Goal: Transaction & Acquisition: Obtain resource

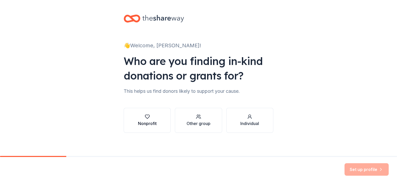
click at [143, 125] on div "Nonprofit" at bounding box center [147, 123] width 19 height 6
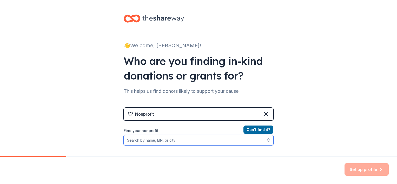
click at [214, 140] on input "Find your nonprofit" at bounding box center [199, 140] width 150 height 10
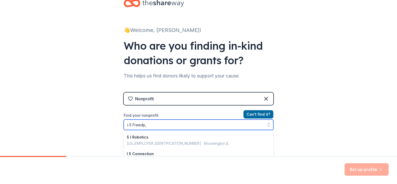
type input "i-5 Freedp,"
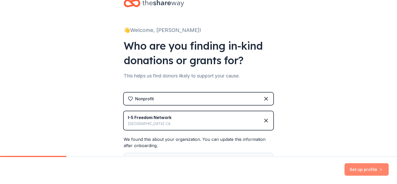
click at [369, 171] on button "Set up profile" at bounding box center [367, 169] width 44 height 12
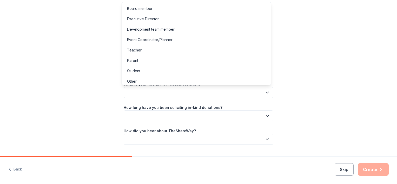
click at [263, 93] on button "button" at bounding box center [199, 92] width 150 height 11
click at [207, 19] on div "Executive Director" at bounding box center [196, 19] width 147 height 10
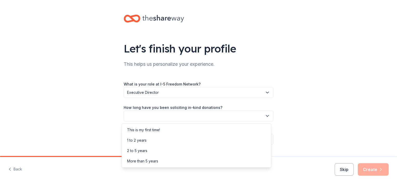
click at [266, 114] on icon "button" at bounding box center [267, 115] width 5 height 5
click at [198, 140] on div "1 to 2 years" at bounding box center [196, 140] width 147 height 10
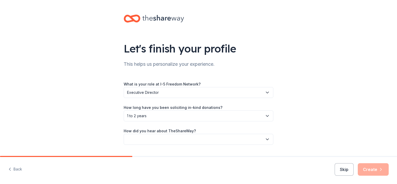
click at [199, 137] on button "button" at bounding box center [199, 139] width 150 height 11
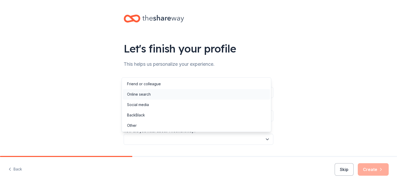
click at [191, 90] on div "Online search" at bounding box center [196, 94] width 147 height 10
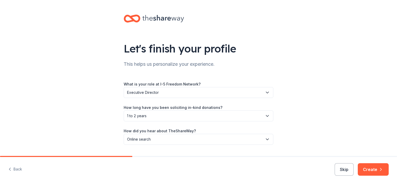
click at [374, 176] on div "Back Skip Create" at bounding box center [198, 170] width 397 height 27
click at [372, 170] on button "Create" at bounding box center [373, 169] width 31 height 12
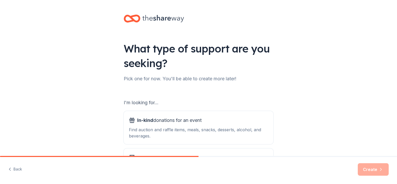
scroll to position [54, 0]
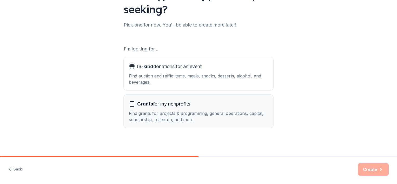
click at [172, 117] on div "Find grants for projects & programming, general operations, capital, scholarshi…" at bounding box center [198, 116] width 139 height 12
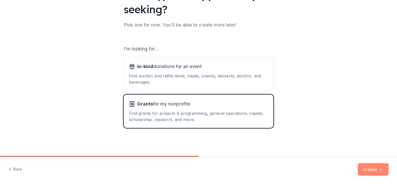
click at [371, 171] on button "Create" at bounding box center [373, 169] width 31 height 12
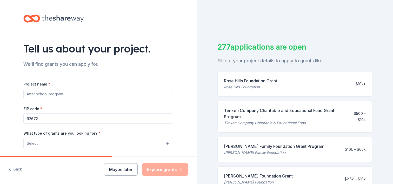
click at [74, 96] on input "Project name *" at bounding box center [98, 94] width 150 height 10
type input "A"
type input "survivors of human trafficking"
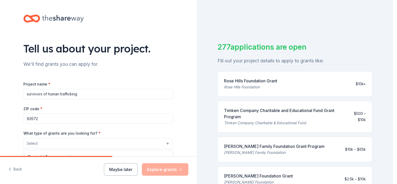
click at [59, 146] on button "Select" at bounding box center [98, 143] width 150 height 11
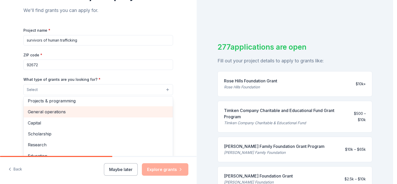
scroll to position [4, 0]
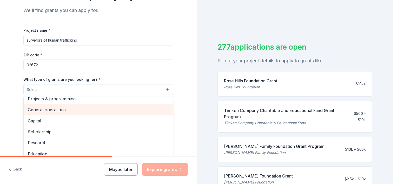
click at [94, 113] on span "General operations" at bounding box center [98, 109] width 141 height 7
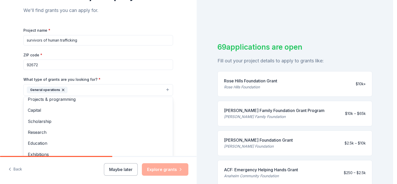
click at [167, 60] on div "Project name * survivors of human trafficking ZIP code * 92672 What type of gra…" at bounding box center [98, 98] width 150 height 143
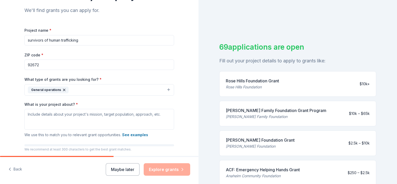
click at [123, 90] on button "General operations" at bounding box center [99, 89] width 150 height 11
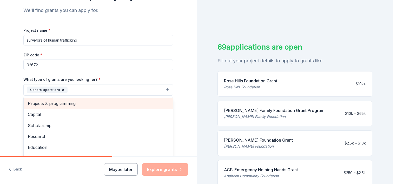
click at [51, 103] on span "Projects & programming" at bounding box center [98, 103] width 141 height 7
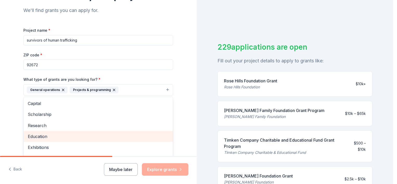
click at [42, 141] on div "Education" at bounding box center [98, 136] width 149 height 11
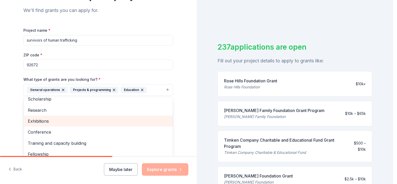
scroll to position [28, 0]
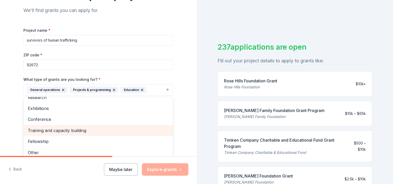
click at [53, 134] on div "Training and capacity building" at bounding box center [98, 130] width 149 height 11
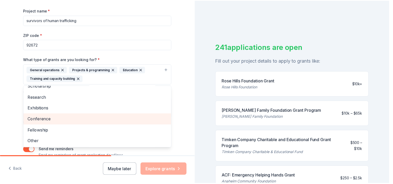
scroll to position [79, 0]
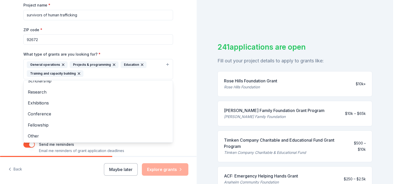
click at [178, 137] on div "Tell us about your project. We'll find grants you can apply for. Project name *…" at bounding box center [98, 50] width 166 height 258
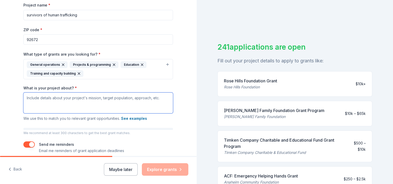
click at [77, 105] on textarea "What is your project about? *" at bounding box center [98, 103] width 150 height 21
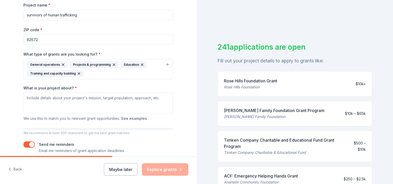
click at [136, 119] on button "See examples" at bounding box center [134, 118] width 26 height 6
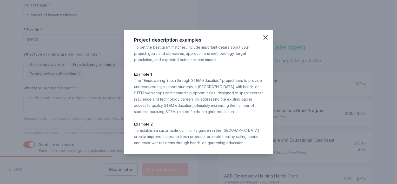
click at [98, 107] on div "Project description examples To get the best grant matches, include important d…" at bounding box center [198, 92] width 397 height 184
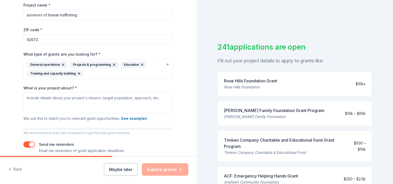
click at [70, 125] on div "Project name * survivors of human trafficking ZIP code * 92672 What type of gra…" at bounding box center [98, 78] width 150 height 152
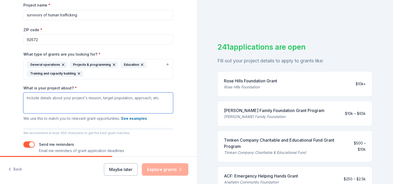
click at [73, 102] on textarea "What is your project about? *" at bounding box center [98, 103] width 150 height 21
paste textarea "The mission of the I-5 Freedom Network is to disrupt human trafficking and empo…"
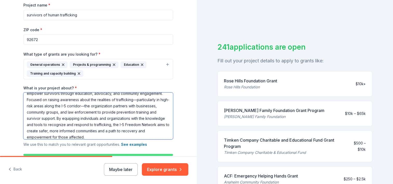
scroll to position [14, 0]
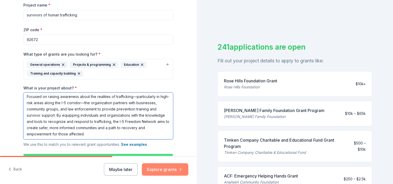
type textarea "The mission of the I-5 Freedom Network is to disrupt human trafficking and empo…"
click at [163, 169] on button "Explore grants" at bounding box center [165, 169] width 47 height 12
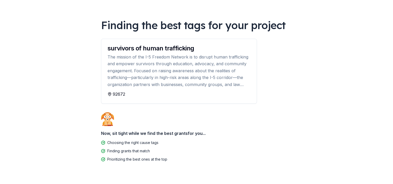
scroll to position [38, 0]
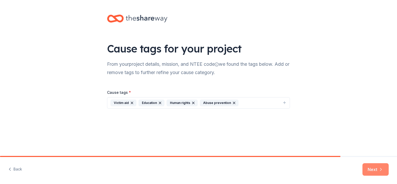
click at [367, 167] on button "Next" at bounding box center [376, 169] width 26 height 12
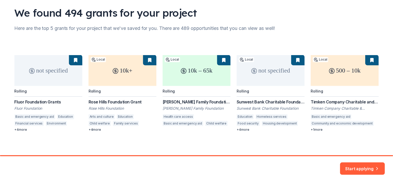
scroll to position [38, 0]
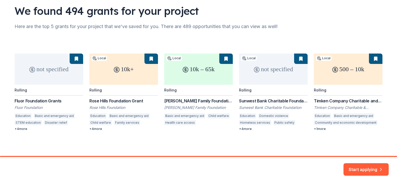
click at [165, 72] on div "not specified Rolling Fluor Foundation Grants Fluor Foundation Education Basic …" at bounding box center [199, 92] width 368 height 77
click at [183, 69] on div "not specified Rolling Fluor Foundation Grants Fluor Foundation Education Basic …" at bounding box center [199, 92] width 368 height 77
click at [204, 67] on div "not specified Rolling Fluor Foundation Grants Fluor Foundation Education Basic …" at bounding box center [199, 92] width 368 height 77
click at [361, 169] on button "Start applying" at bounding box center [366, 166] width 45 height 12
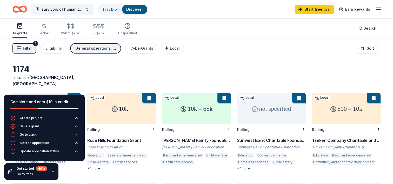
click at [192, 137] on div "[PERSON_NAME] Family Foundation Grant Program" at bounding box center [196, 140] width 69 height 6
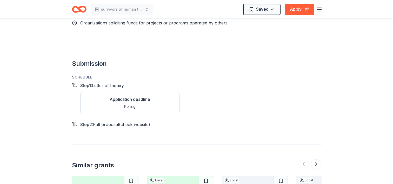
scroll to position [486, 0]
drag, startPoint x: 108, startPoint y: 143, endPoint x: 71, endPoint y: 115, distance: 46.8
click at [299, 8] on button "Apply" at bounding box center [299, 9] width 29 height 11
